Goal: Information Seeking & Learning: Learn about a topic

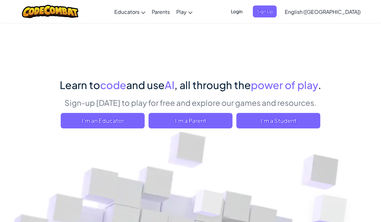
click at [295, 120] on span "I'm a Student" at bounding box center [278, 121] width 84 height 16
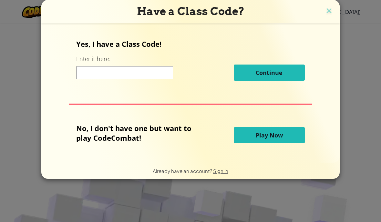
click at [289, 133] on button "Play Now" at bounding box center [269, 135] width 71 height 16
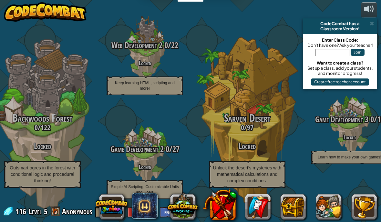
scroll to position [-1, 453]
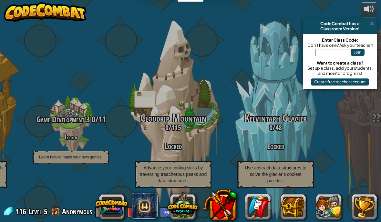
click at [369, 26] on div "CodeCombat has a" at bounding box center [340, 23] width 69 height 5
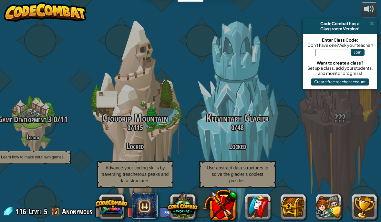
click at [369, 26] on div "CodeCombat has a" at bounding box center [340, 23] width 69 height 5
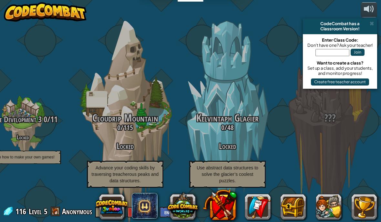
click at [371, 23] on span at bounding box center [372, 23] width 4 height 5
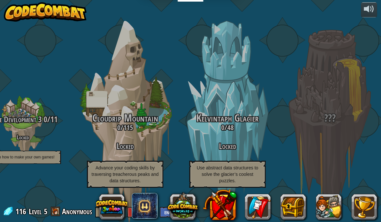
scroll to position [0, 643]
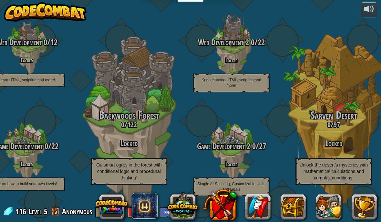
click at [25, 11] on img at bounding box center [45, 11] width 83 height 19
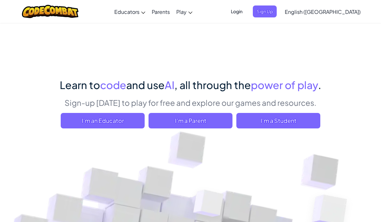
click at [291, 118] on span "I'm a Student" at bounding box center [278, 121] width 84 height 16
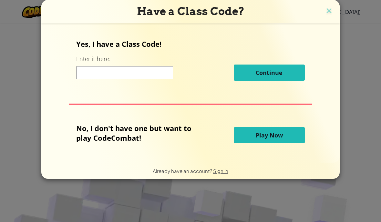
click at [285, 130] on button "Play Now" at bounding box center [269, 135] width 71 height 16
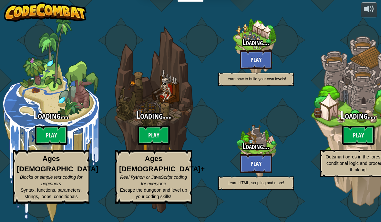
scroll to position [3, 0]
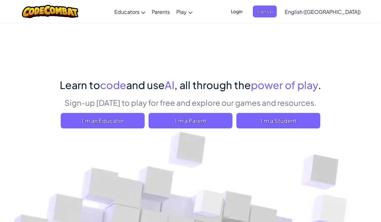
click at [295, 117] on span "I'm a Student" at bounding box center [278, 121] width 84 height 16
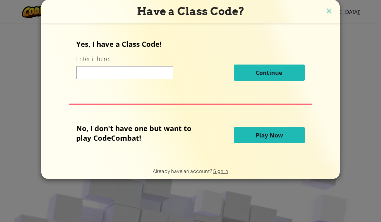
click at [280, 134] on span "Play Now" at bounding box center [269, 135] width 27 height 8
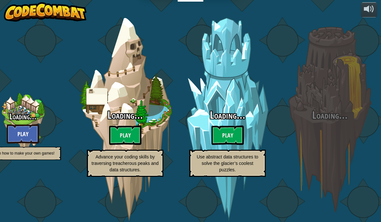
scroll to position [24, 643]
click at [232, 126] on btn "Play" at bounding box center [228, 135] width 32 height 19
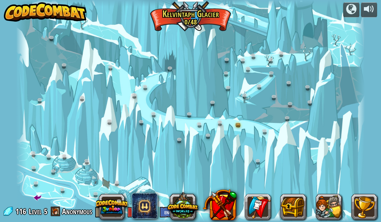
click at [195, 20] on div at bounding box center [190, 111] width 349 height 222
click at [266, 111] on div at bounding box center [190, 111] width 349 height 222
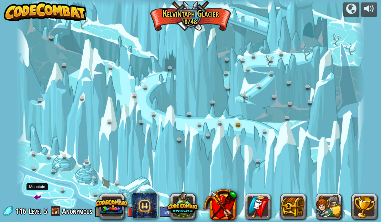
click at [35, 191] on div at bounding box center [190, 111] width 349 height 222
click at [36, 195] on span at bounding box center [38, 197] width 8 height 8
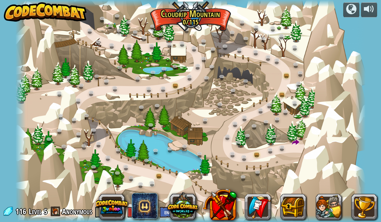
click at [13, 4] on img at bounding box center [45, 11] width 83 height 19
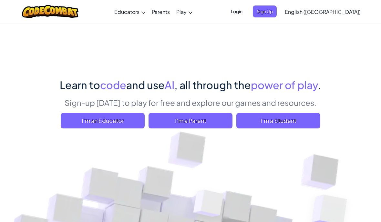
click at [12, 9] on div "Toggle navigation Educators Create Free Account School & District Solutions Tea…" at bounding box center [190, 11] width 384 height 23
click at [293, 118] on span "I'm a Student" at bounding box center [278, 121] width 84 height 16
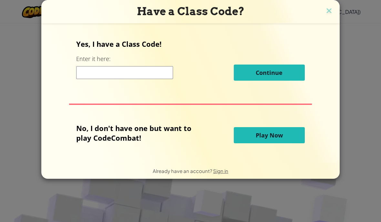
click at [287, 131] on button "Play Now" at bounding box center [269, 135] width 71 height 16
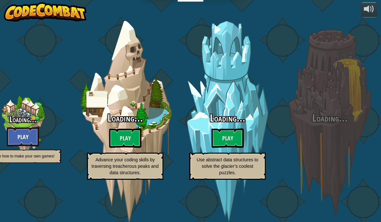
scroll to position [0, 643]
click at [223, 142] on btn "Play" at bounding box center [228, 138] width 32 height 19
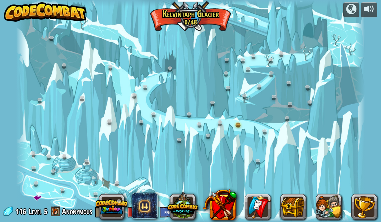
click at [65, 168] on div at bounding box center [190, 111] width 349 height 222
click at [234, 123] on link at bounding box center [239, 125] width 13 height 10
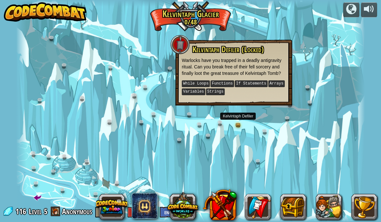
click at [239, 128] on link at bounding box center [239, 125] width 13 height 10
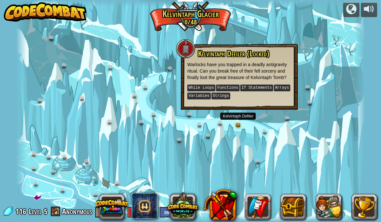
click at [241, 123] on link at bounding box center [239, 125] width 13 height 10
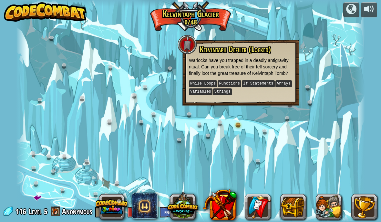
click at [360, 109] on div at bounding box center [360, 111] width 10 height 222
click at [64, 14] on img at bounding box center [45, 11] width 83 height 19
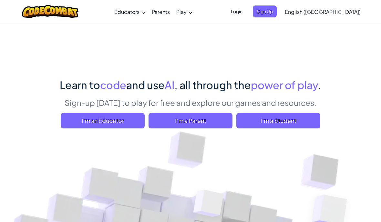
click at [290, 118] on span "I'm a Student" at bounding box center [278, 121] width 84 height 16
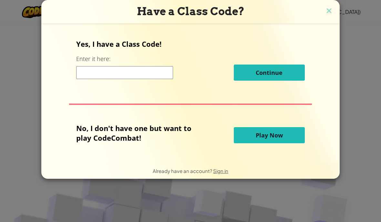
click at [272, 132] on button "Play Now" at bounding box center [269, 135] width 71 height 16
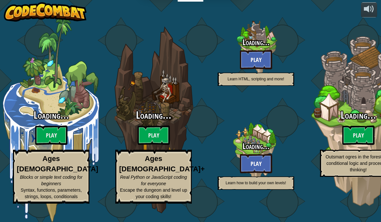
scroll to position [5, 0]
click at [161, 130] on btn "Play" at bounding box center [154, 135] width 32 height 19
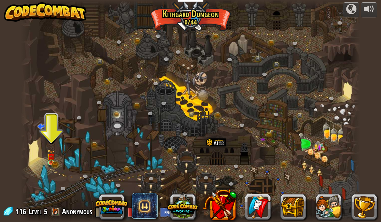
click at [215, 129] on div at bounding box center [191, 111] width 340 height 222
click at [50, 155] on img at bounding box center [51, 157] width 5 height 4
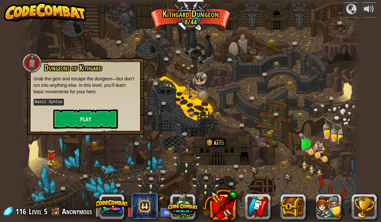
click at [193, 19] on div at bounding box center [191, 111] width 340 height 222
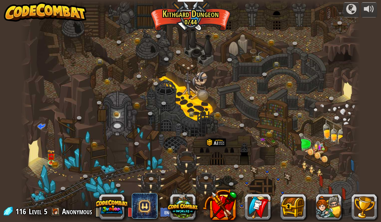
click at [47, 10] on img at bounding box center [45, 11] width 83 height 19
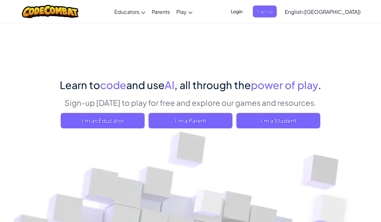
click at [270, 119] on span "I'm a Student" at bounding box center [278, 121] width 84 height 16
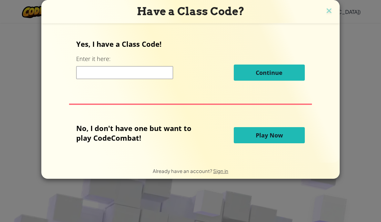
click at [277, 139] on span "Play Now" at bounding box center [269, 135] width 27 height 8
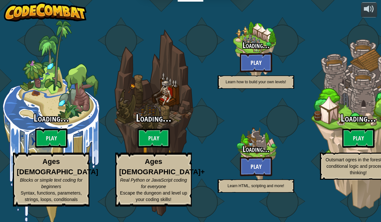
click at [54, 129] on div "Loading... Play Ages [DEMOGRAPHIC_DATA] Blocks or simple text coding for beginn…" at bounding box center [51, 160] width 102 height 94
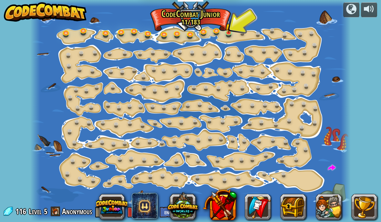
click at [76, 27] on div at bounding box center [190, 111] width 320 height 222
click at [235, 31] on link at bounding box center [229, 34] width 13 height 10
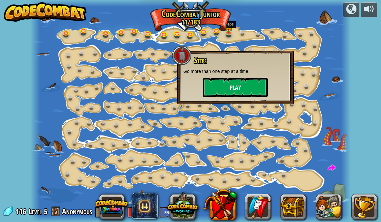
click at [223, 81] on button "Play" at bounding box center [235, 87] width 65 height 19
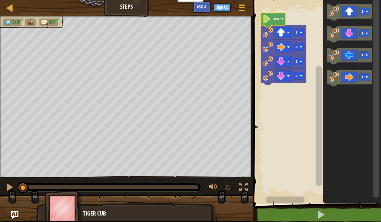
click at [270, 17] on image "Blockly Workspace" at bounding box center [267, 19] width 8 height 8
click at [292, 208] on button at bounding box center [321, 215] width 130 height 15
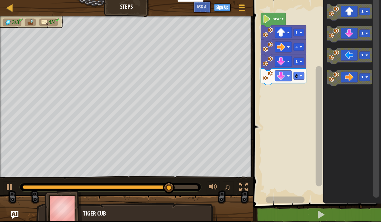
click at [357, 52] on icon "Blockly Workspace" at bounding box center [349, 56] width 45 height 16
click at [355, 56] on icon "Blockly Workspace" at bounding box center [349, 56] width 45 height 16
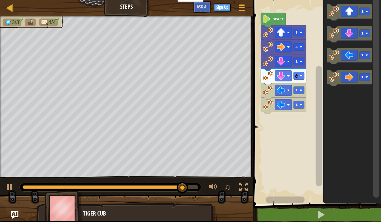
click at [273, 107] on icon "Blockly Workspace" at bounding box center [283, 106] width 45 height 16
click at [334, 215] on button at bounding box center [321, 215] width 130 height 15
